Goal: Task Accomplishment & Management: Manage account settings

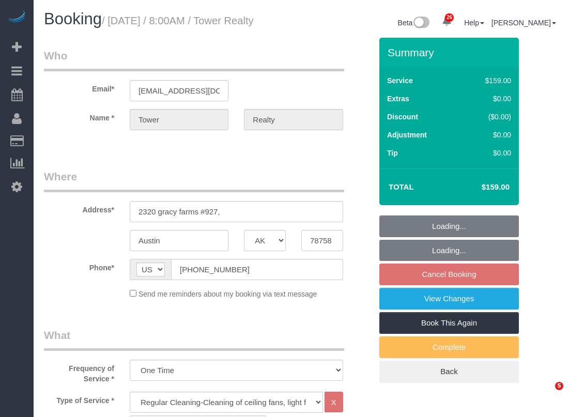
select select "[GEOGRAPHIC_DATA]"
select select "3"
select select "object:866"
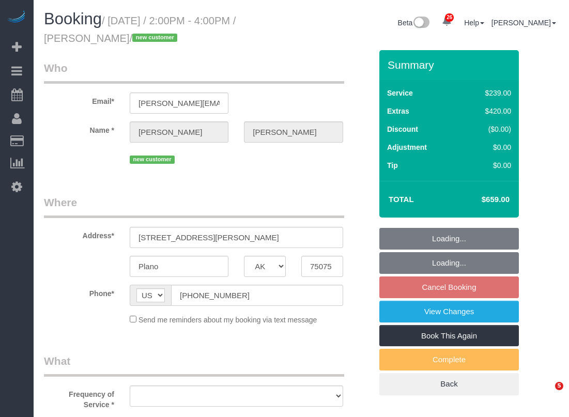
select select "[GEOGRAPHIC_DATA]"
select select "object:822"
select select "spot4"
select select "3"
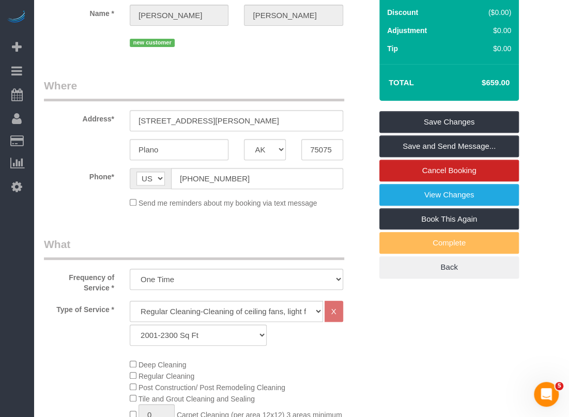
scroll to position [117, 0]
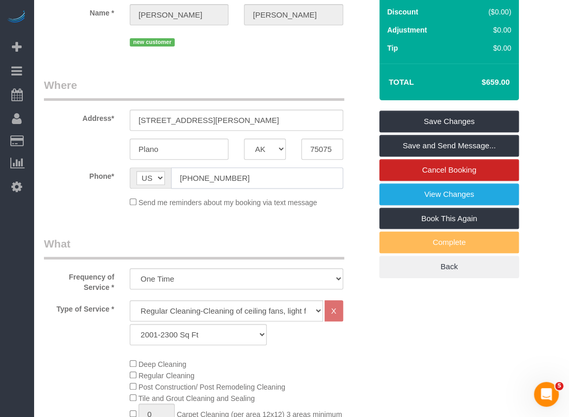
click at [254, 176] on input "(214) 542-1821" at bounding box center [257, 177] width 172 height 21
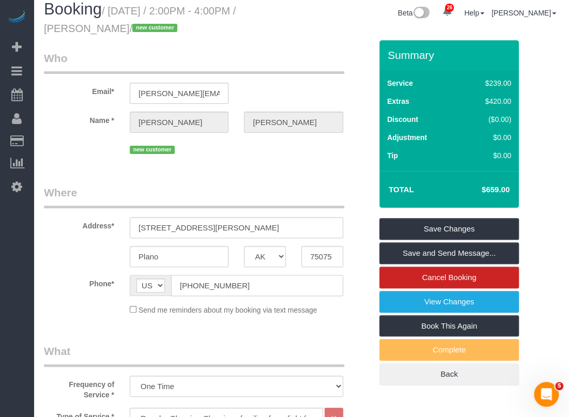
scroll to position [0, 0]
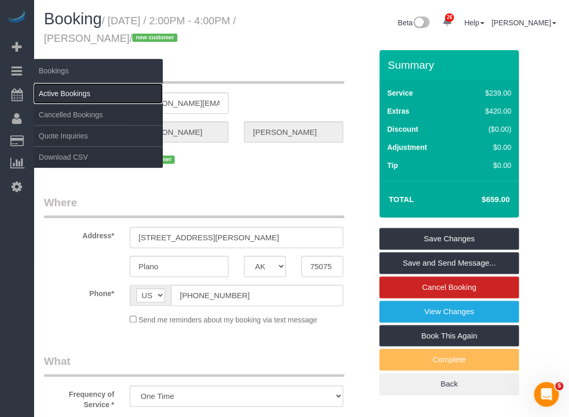
click at [73, 90] on link "Active Bookings" at bounding box center [98, 93] width 129 height 21
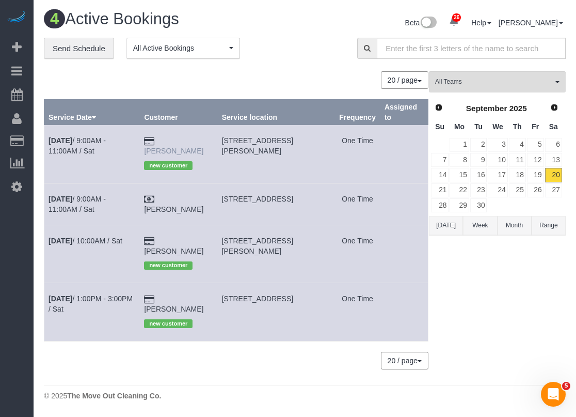
drag, startPoint x: 210, startPoint y: 141, endPoint x: 169, endPoint y: 140, distance: 40.3
click at [169, 140] on td "Scott Chase new customer" at bounding box center [178, 154] width 77 height 58
copy link "Scott Chase"
drag, startPoint x: 137, startPoint y: 148, endPoint x: 132, endPoint y: 137, distance: 11.8
click at [132, 137] on td "Sep 20th / 9:00AM - 11:00AM / Sat" at bounding box center [92, 154] width 96 height 58
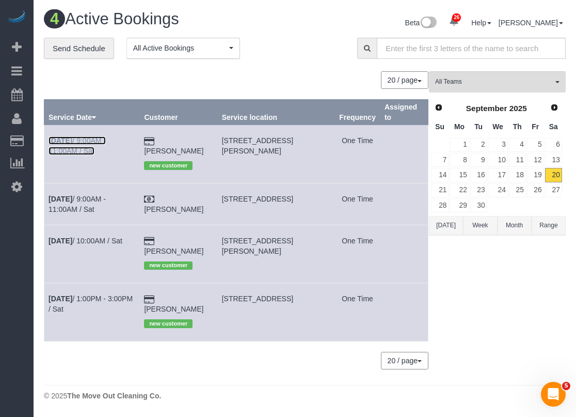
click at [106, 137] on link "Sep 20th / 9:00AM - 11:00AM / Sat" at bounding box center [77, 145] width 57 height 19
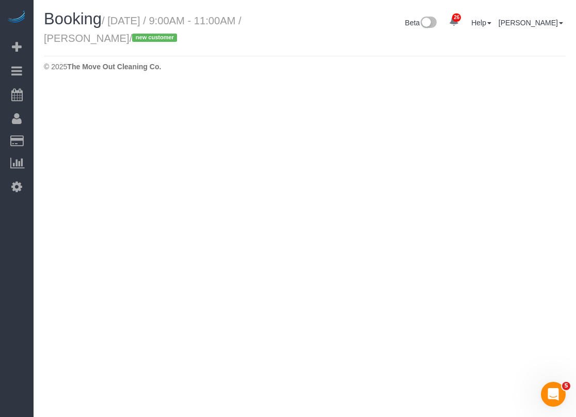
select select "[GEOGRAPHIC_DATA]"
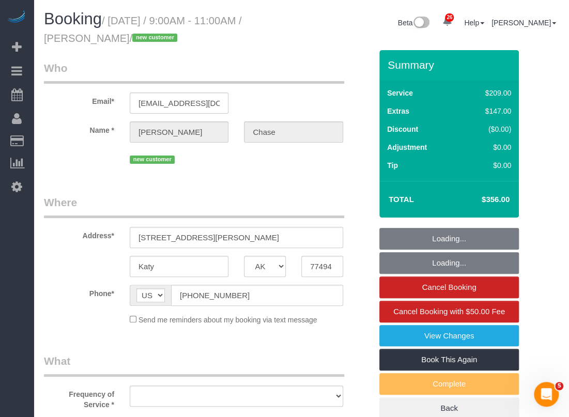
select select "string:fspay-d45119d9-a533-4574-aa3c-012d549cb01b"
select select "object:1701"
select select "3"
click at [241, 295] on input "(858) 688-0090" at bounding box center [257, 295] width 172 height 21
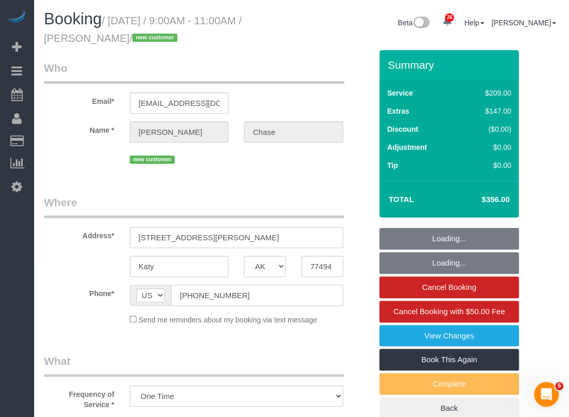
click at [241, 295] on input "(858) 688-0090" at bounding box center [257, 295] width 172 height 21
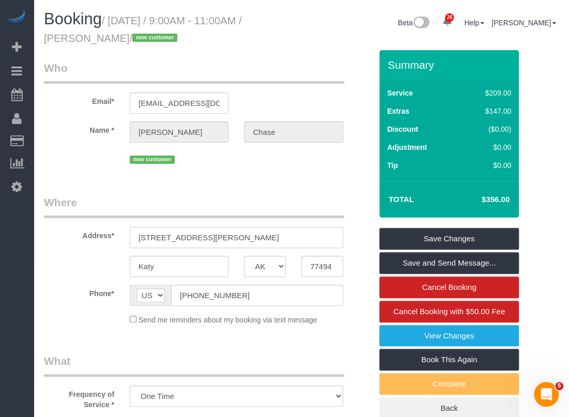
click at [245, 241] on input "29418 Amber Pine Ct" at bounding box center [236, 237] width 213 height 21
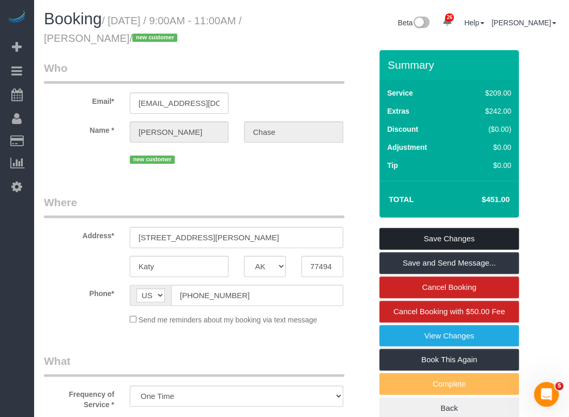
click at [425, 237] on link "Save Changes" at bounding box center [448, 239] width 139 height 22
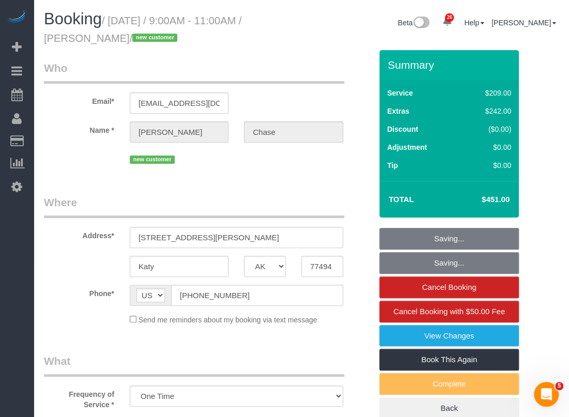
click at [425, 237] on fieldset "Saving... Saving... Cancel Booking Cancel Booking with $50.00 Fee View Changes …" at bounding box center [448, 324] width 139 height 192
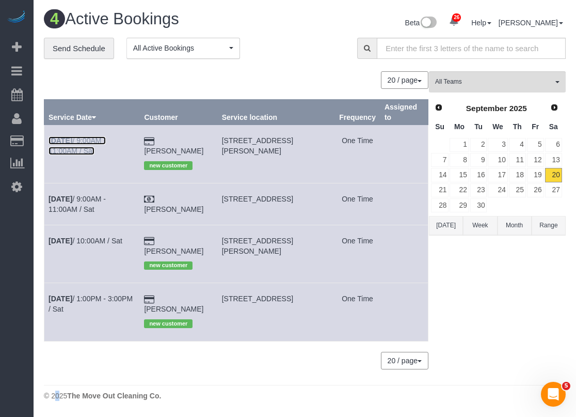
click at [106, 140] on link "Sep 20th / 9:00AM - 11:00AM / Sat" at bounding box center [77, 145] width 57 height 19
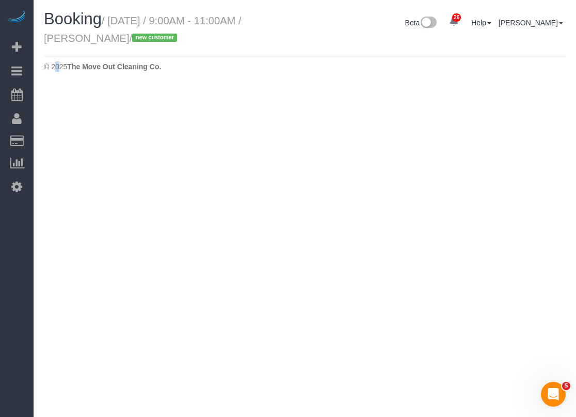
select select "[GEOGRAPHIC_DATA]"
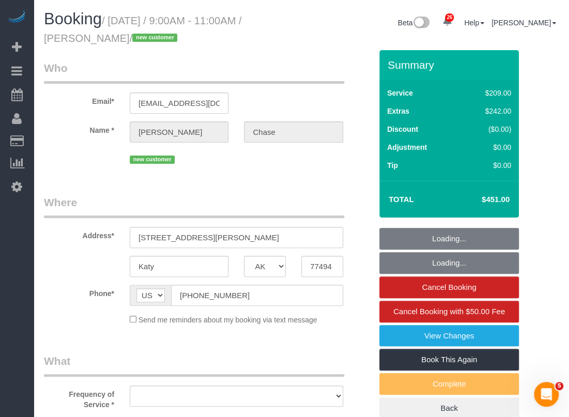
select select "string:fspay-d45119d9-a533-4574-aa3c-012d549cb01b"
select select "object:2242"
select select "3"
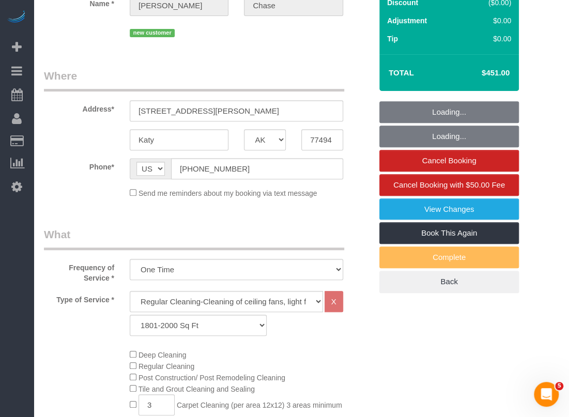
scroll to position [127, 0]
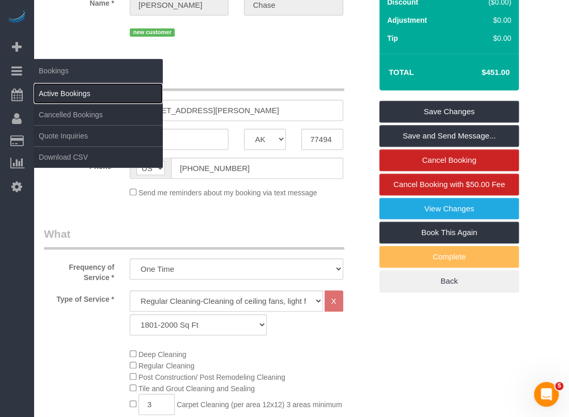
click at [55, 91] on link "Active Bookings" at bounding box center [98, 93] width 129 height 21
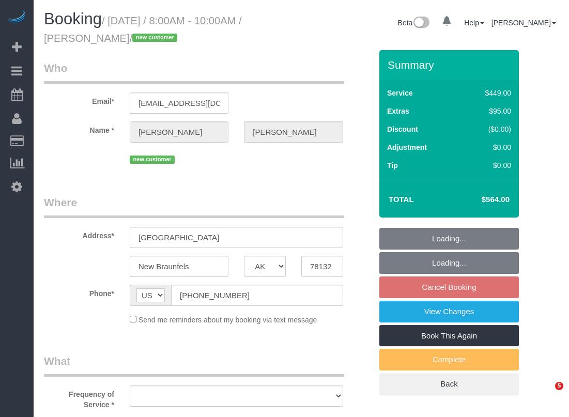
select select "[GEOGRAPHIC_DATA]"
select select "object:883"
select select "3"
select select "spot1"
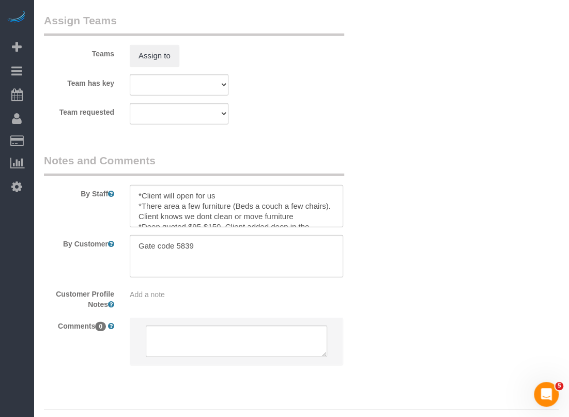
scroll to position [1083, 0]
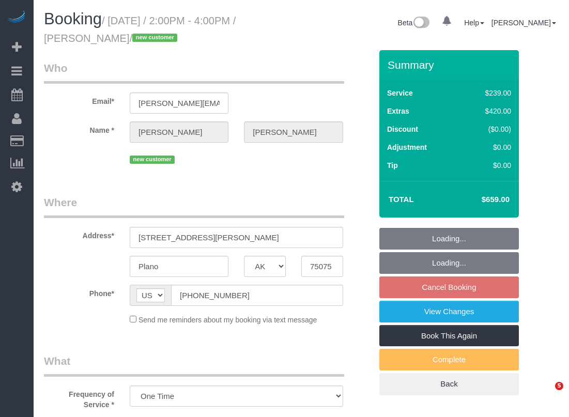
select select "[GEOGRAPHIC_DATA]"
select select "object:883"
select select "3"
select select "spot4"
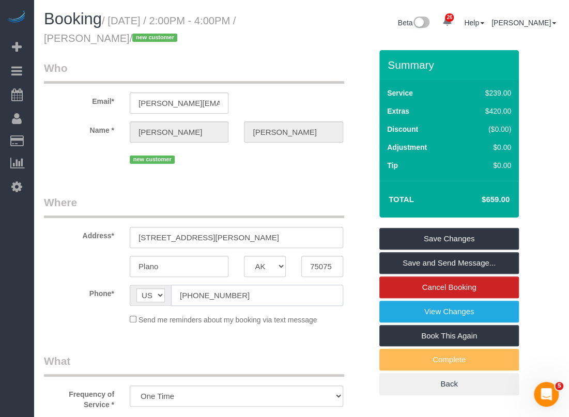
click at [250, 297] on input "[PHONE_NUMBER]" at bounding box center [257, 295] width 172 height 21
click at [250, 297] on input "(214) 542-1821" at bounding box center [257, 295] width 172 height 21
click at [212, 294] on input "(214) 542-1821" at bounding box center [257, 295] width 172 height 21
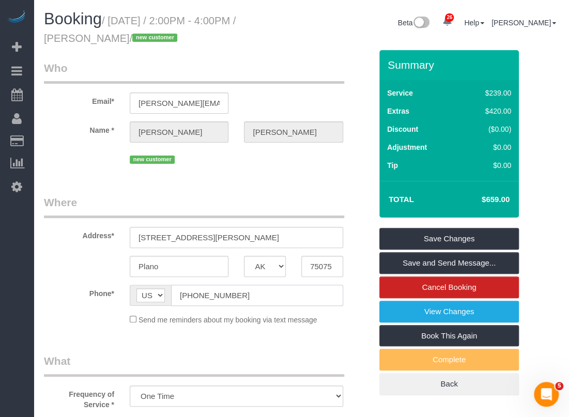
click at [212, 294] on input "(214) 542-1821" at bounding box center [257, 295] width 172 height 21
click at [206, 237] on input "2801 Kyle Dr" at bounding box center [236, 237] width 213 height 21
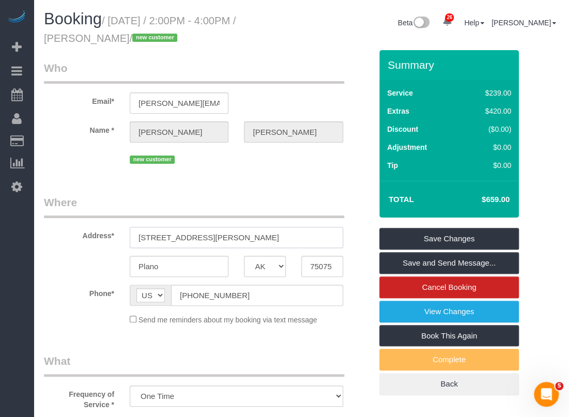
click at [206, 237] on input "2801 Kyle Dr" at bounding box center [236, 237] width 213 height 21
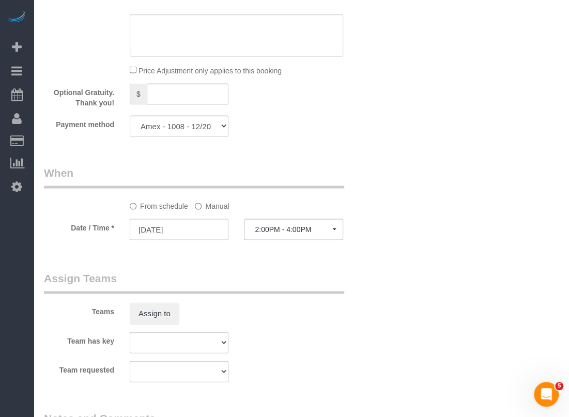
scroll to position [811, 0]
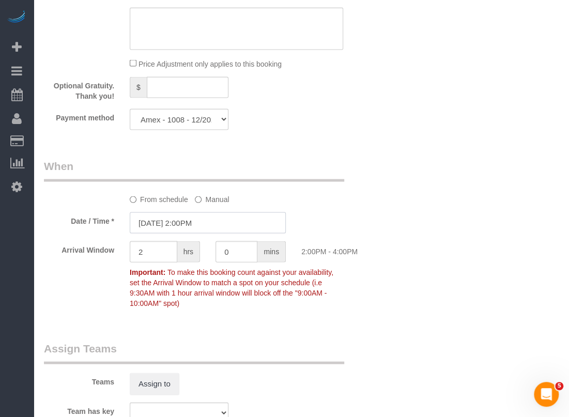
click at [194, 228] on input "09/22/2025 2:00PM" at bounding box center [208, 222] width 156 height 21
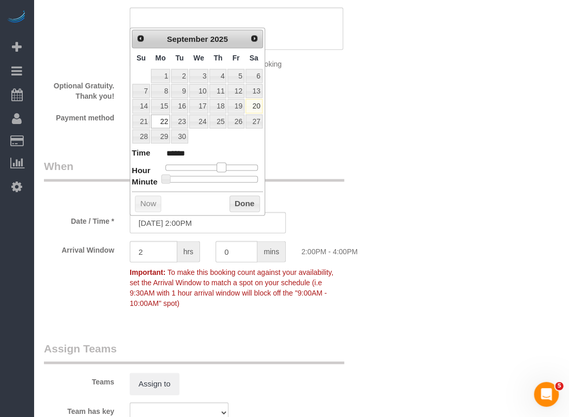
type input "09/22/2025 12:00PM"
type input "*******"
type input "09/22/2025 11:00AM"
type input "*******"
drag, startPoint x: 221, startPoint y: 166, endPoint x: 211, endPoint y: 166, distance: 9.8
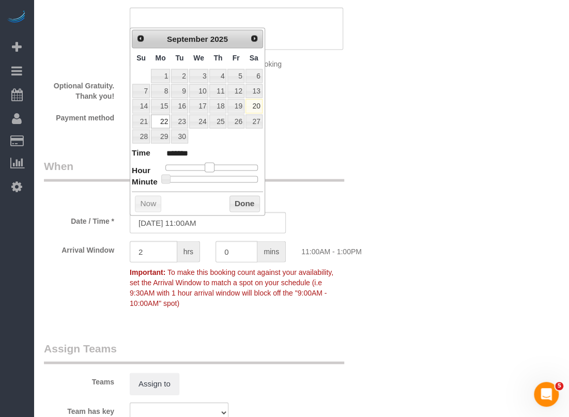
click at [211, 166] on span at bounding box center [208, 166] width 9 height 9
type input "09/22/2025 12:00PM"
type input "*******"
click at [214, 164] on span at bounding box center [213, 166] width 9 height 9
click at [163, 253] on input "2" at bounding box center [154, 251] width 48 height 21
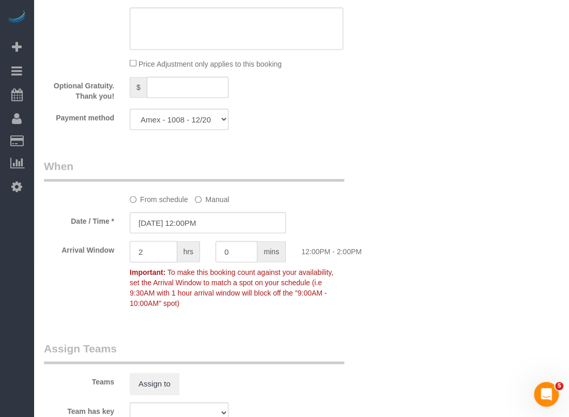
click at [163, 253] on input "2" at bounding box center [154, 251] width 48 height 21
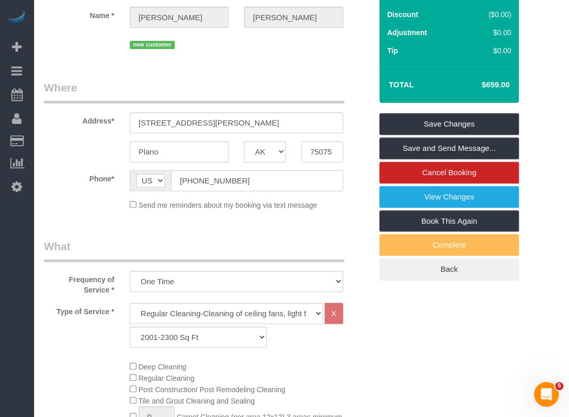
scroll to position [0, 0]
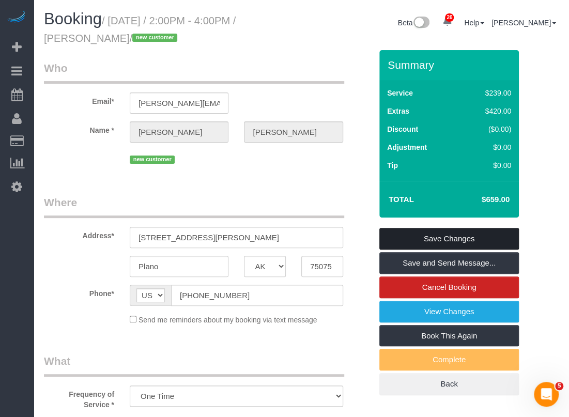
click at [406, 236] on link "Save Changes" at bounding box center [448, 239] width 139 height 22
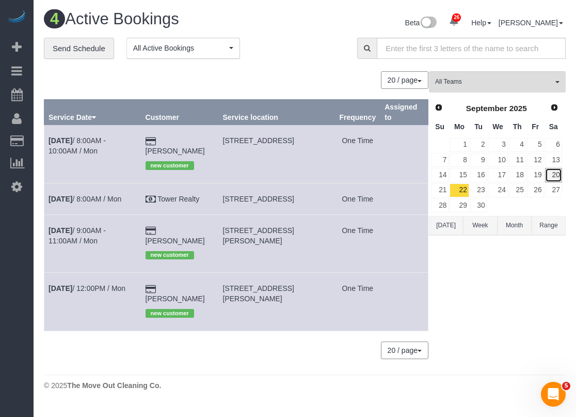
click at [551, 176] on link "20" at bounding box center [553, 175] width 17 height 14
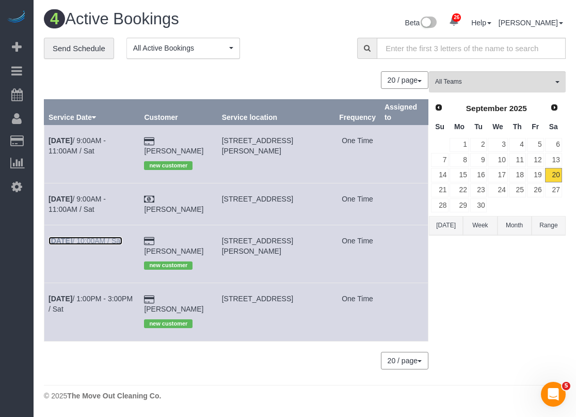
click at [113, 237] on link "Sep 20th / 10:00AM / Sat" at bounding box center [86, 241] width 74 height 8
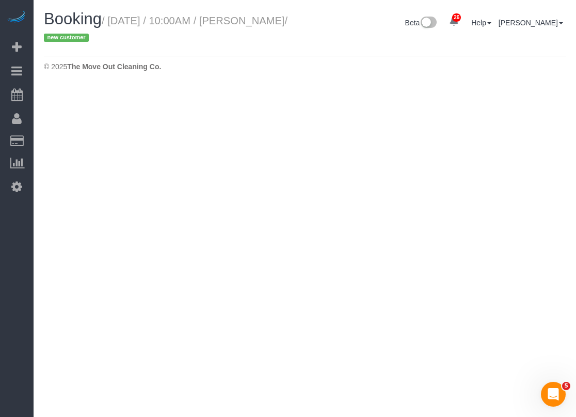
select select "[GEOGRAPHIC_DATA]"
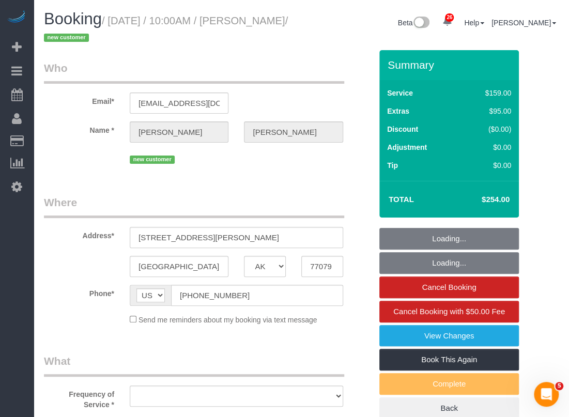
select select "object:1437"
select select "3"
select select "string:fspay-07f48030-744f-4dce-90f8-4e055315e24e"
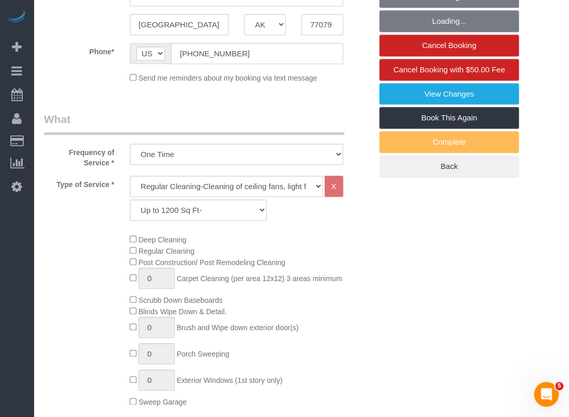
select select "object:1521"
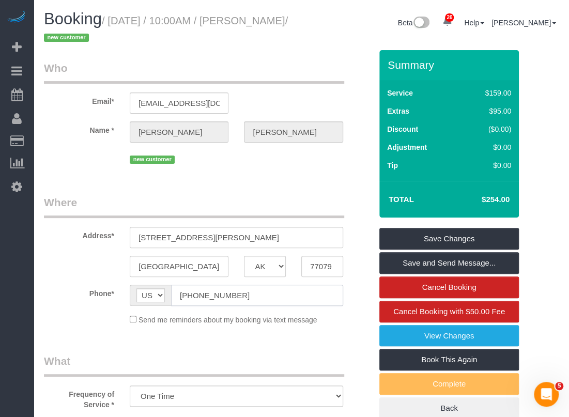
click at [228, 299] on input "(832) 474-1980" at bounding box center [257, 295] width 172 height 21
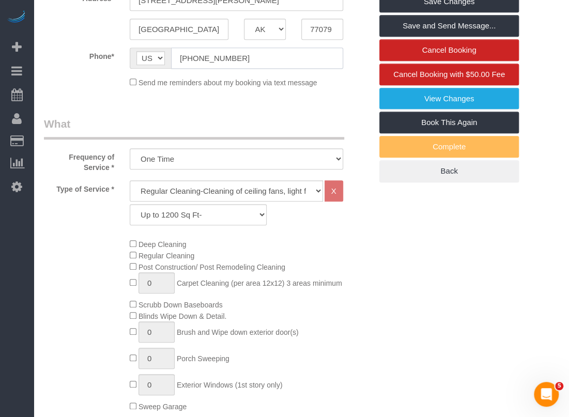
scroll to position [238, 0]
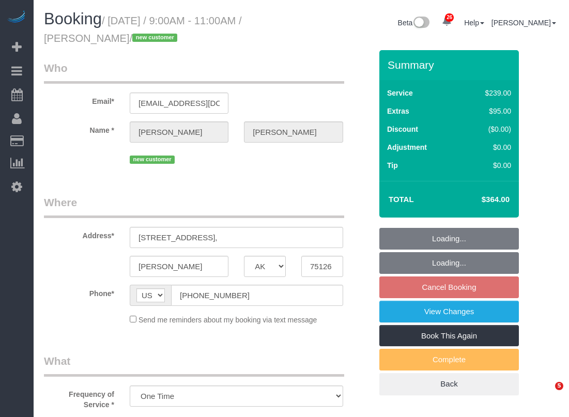
select select "[GEOGRAPHIC_DATA]"
select select "object:831"
select select "3"
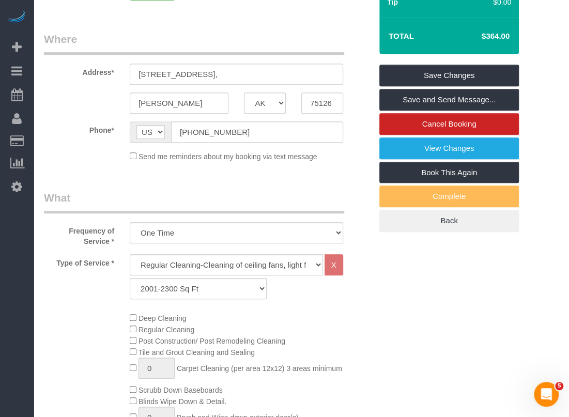
scroll to position [25, 0]
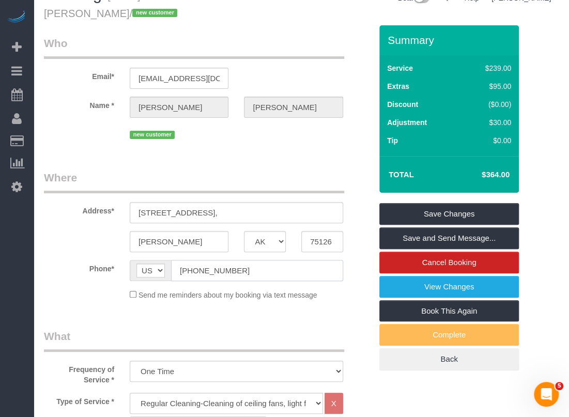
click at [238, 273] on input "(214) 490-7072" at bounding box center [257, 270] width 172 height 21
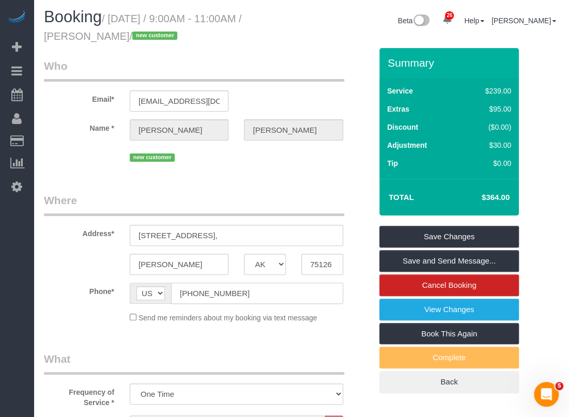
scroll to position [0, 0]
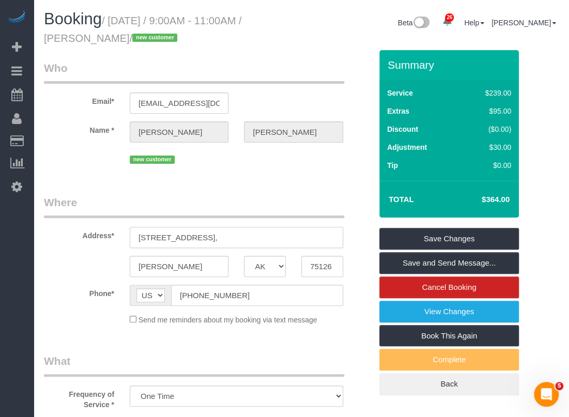
drag, startPoint x: 239, startPoint y: 238, endPoint x: 94, endPoint y: 235, distance: 144.6
click at [94, 235] on div "Address* 1023 San Antonio Dr," at bounding box center [207, 221] width 343 height 53
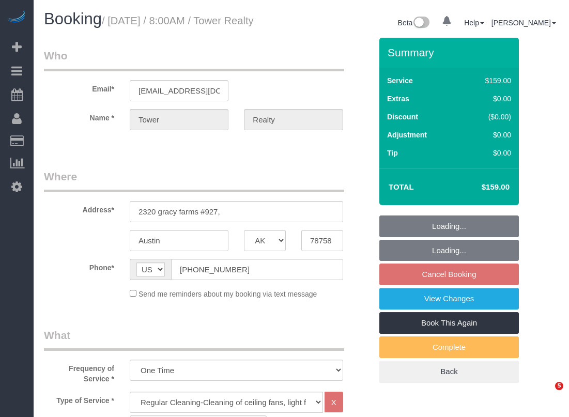
select select "[GEOGRAPHIC_DATA]"
select select "3"
select select "object:866"
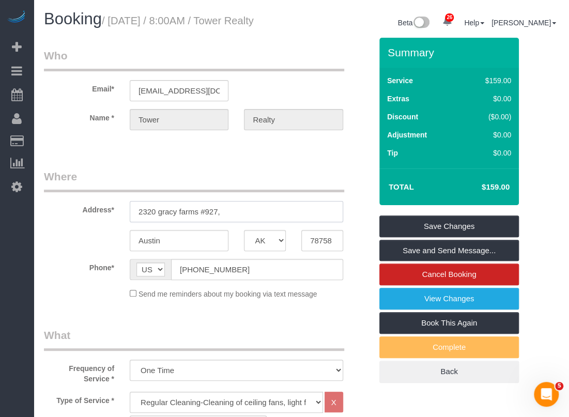
drag, startPoint x: 216, startPoint y: 220, endPoint x: 133, endPoint y: 226, distance: 83.3
click at [133, 222] on input "2320 gracy farms #927," at bounding box center [236, 211] width 213 height 21
